Goal: Task Accomplishment & Management: Manage account settings

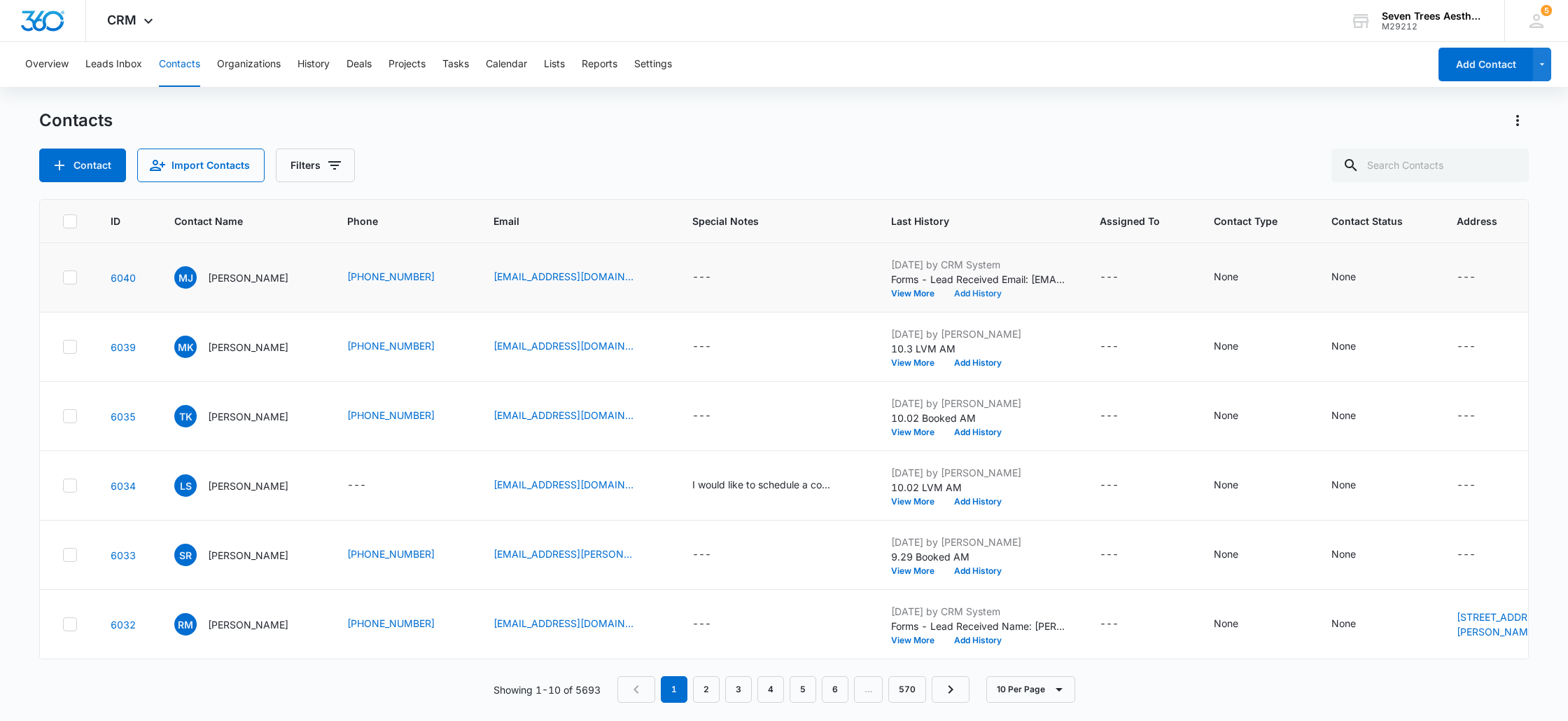
click at [992, 294] on button "Add History" at bounding box center [978, 294] width 67 height 8
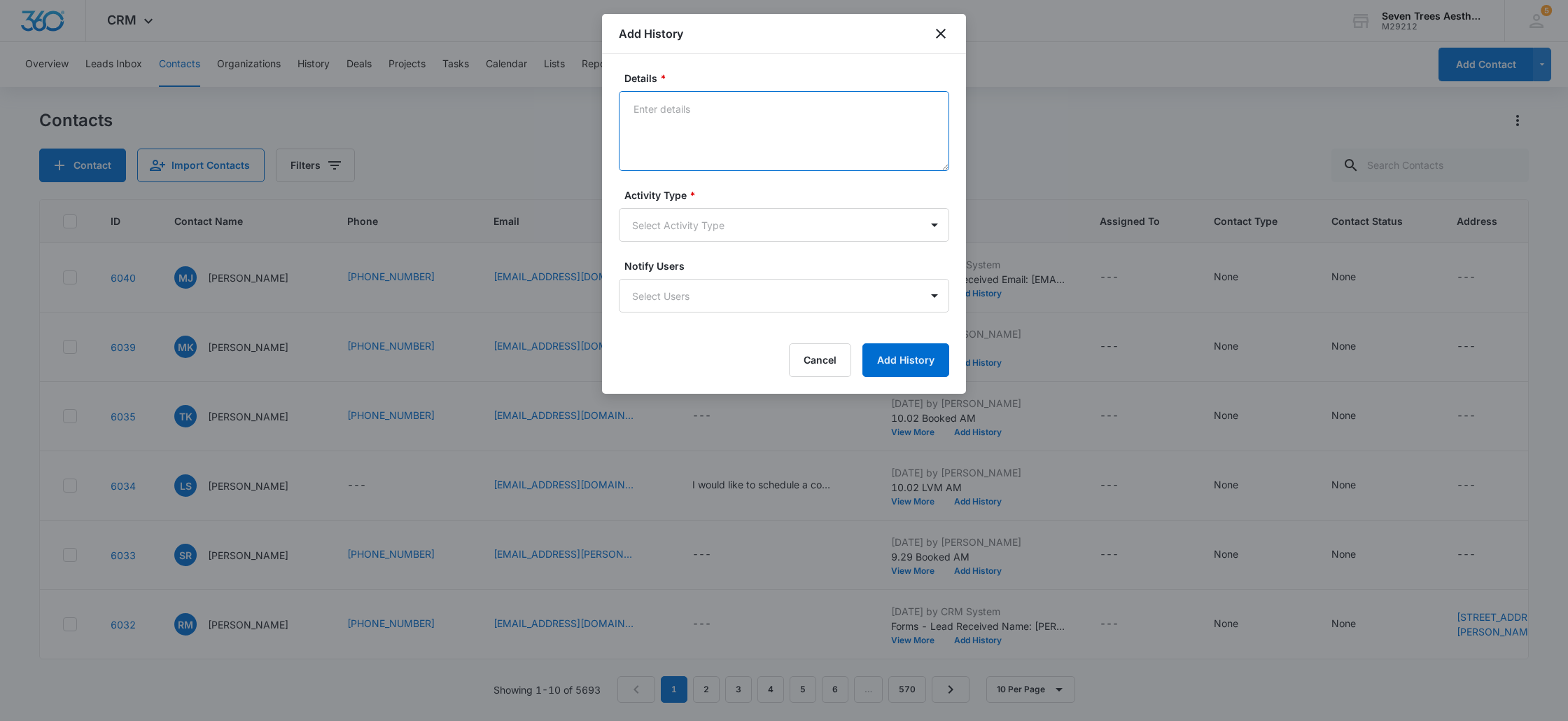
click at [749, 124] on textarea "Details *" at bounding box center [784, 132] width 330 height 80
type textarea "10.3 Patient will call back or book online. AM"
click at [805, 235] on body "CRM Apps Reputation Websites Forms CRM Email Social Shop Payments POS Content A…" at bounding box center [784, 360] width 1568 height 721
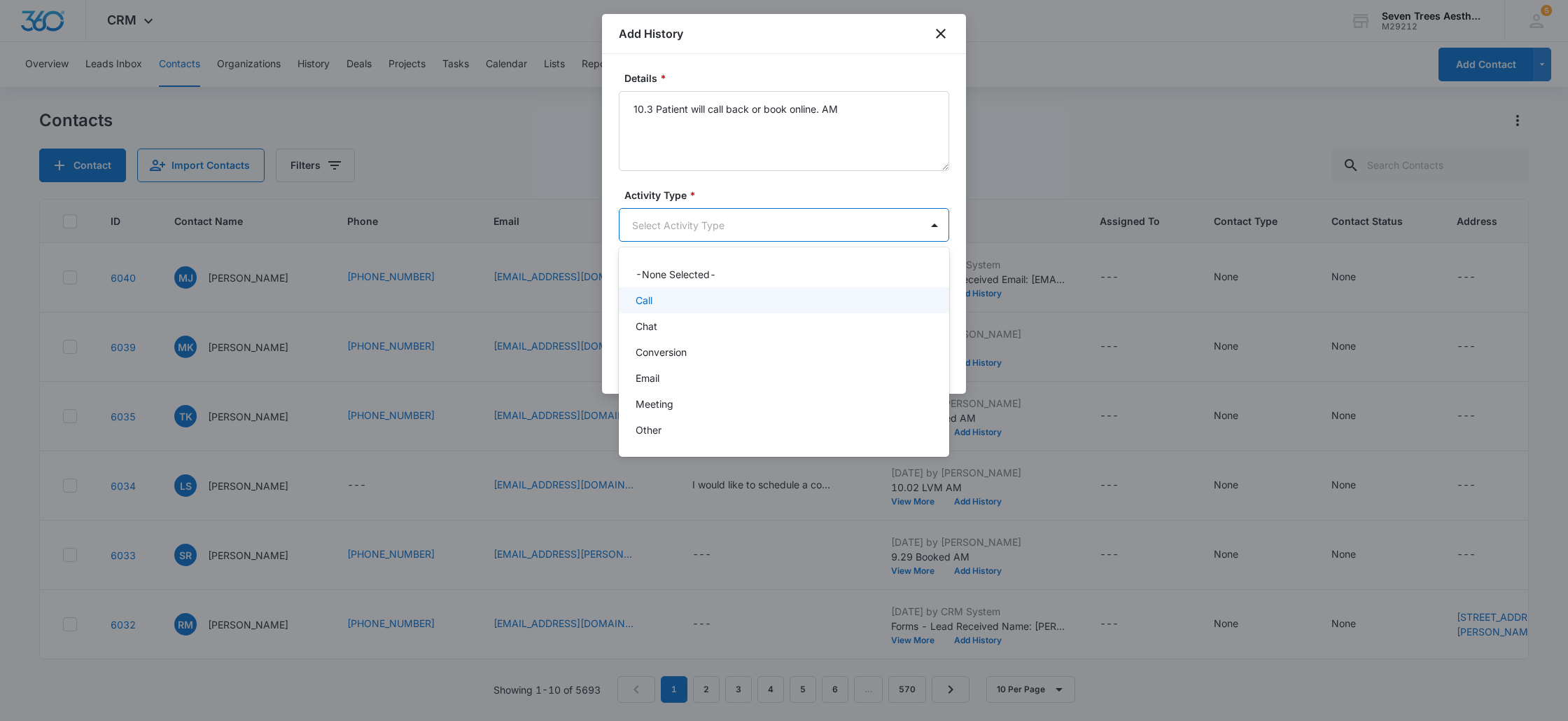
click at [697, 306] on div "Call" at bounding box center [782, 300] width 294 height 14
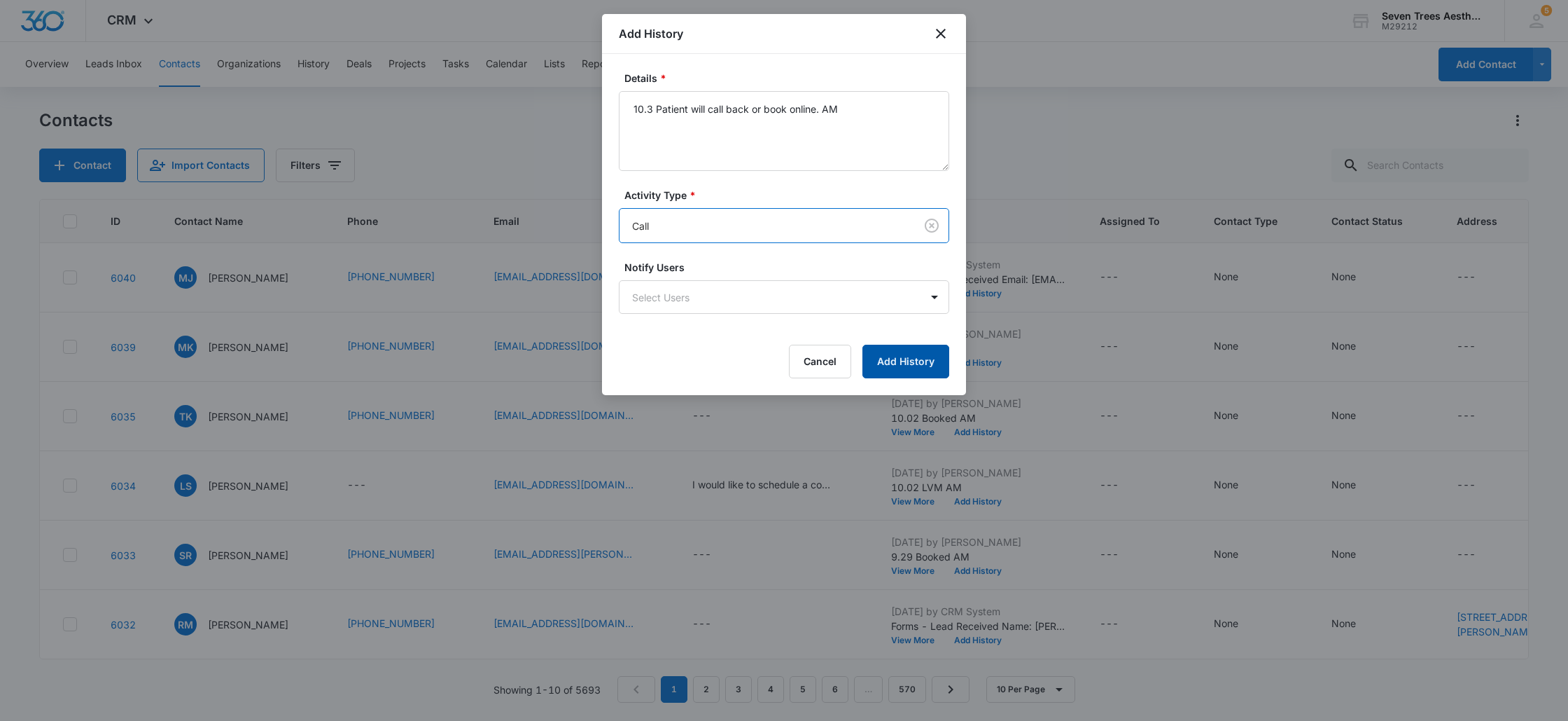
click at [915, 352] on button "Add History" at bounding box center [906, 362] width 87 height 34
